Goal: Transaction & Acquisition: Purchase product/service

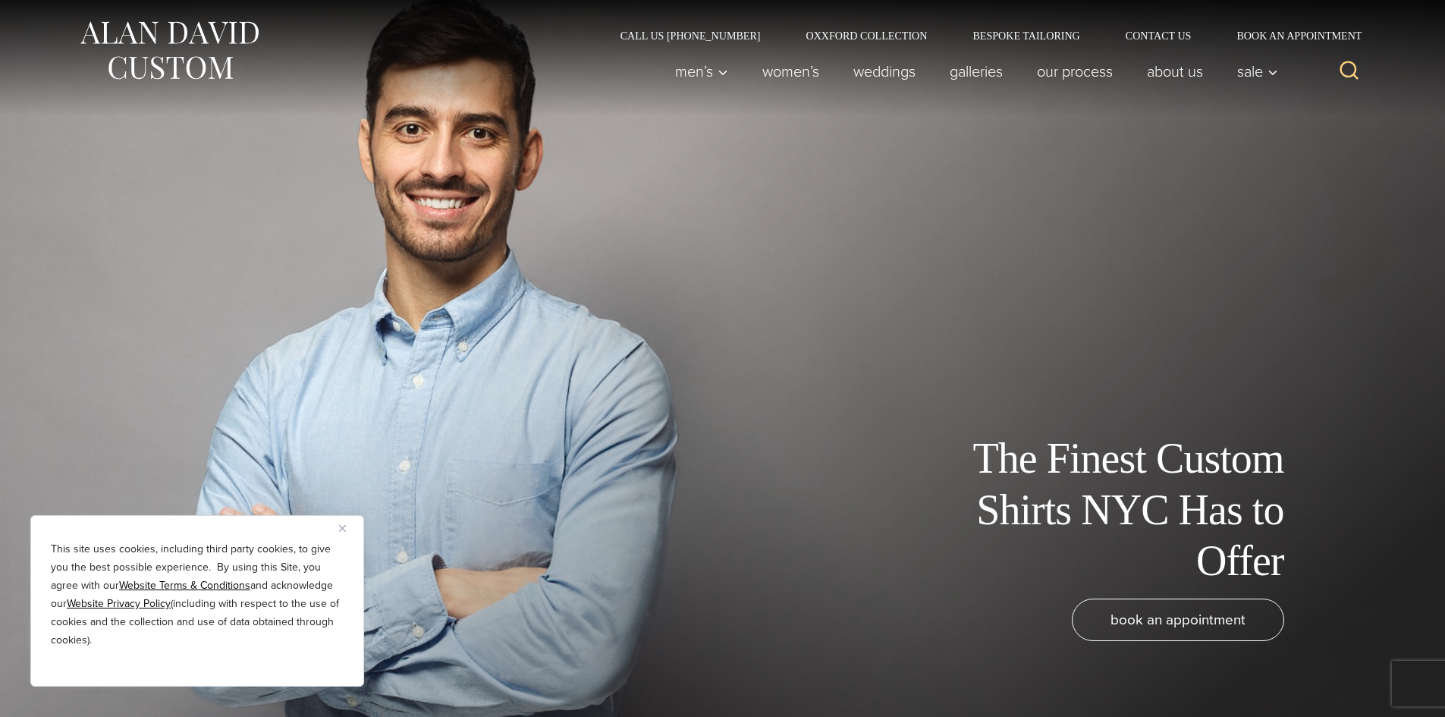
click at [342, 528] on img "Close" at bounding box center [342, 528] width 7 height 7
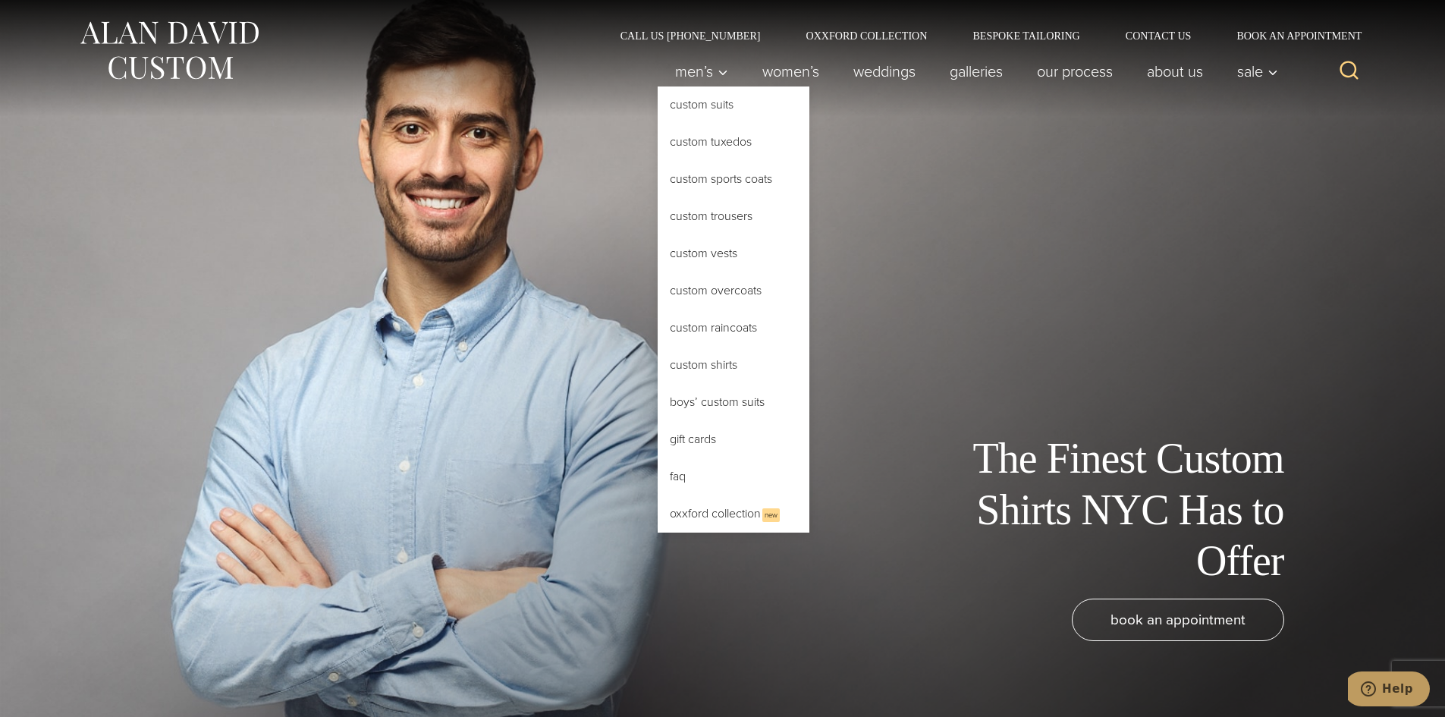
click at [695, 368] on link "Custom Shirts" at bounding box center [734, 365] width 152 height 36
click at [690, 365] on link "Custom Shirts" at bounding box center [734, 365] width 152 height 36
